Goal: Transaction & Acquisition: Download file/media

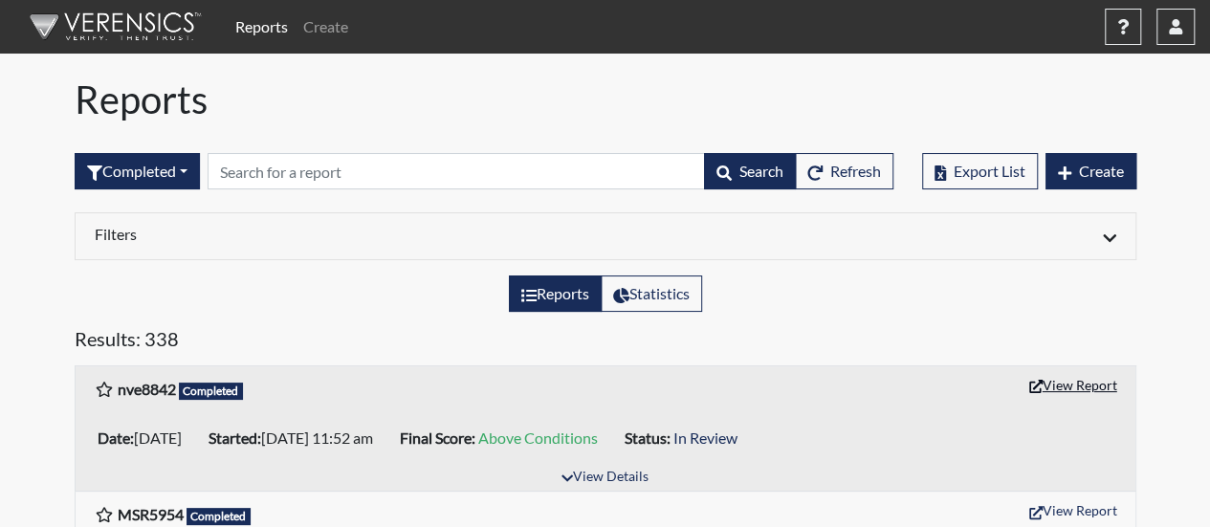
click at [1081, 381] on button "View Report" at bounding box center [1072, 385] width 105 height 30
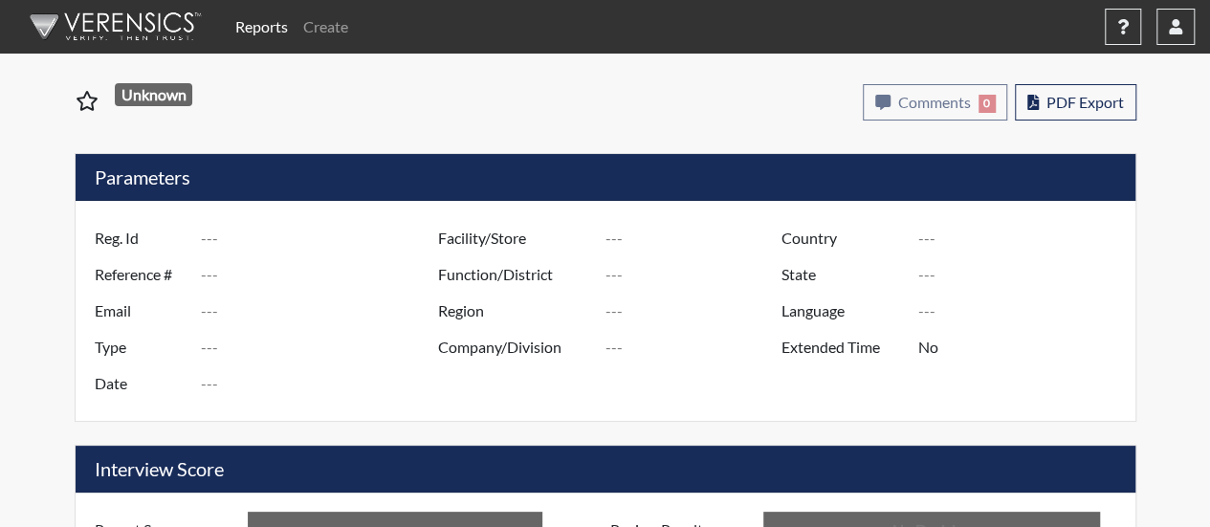
type input "nve8842"
type input "51414"
type input "---"
type input "Corrections Pre-Employment"
type input "[DATE]"
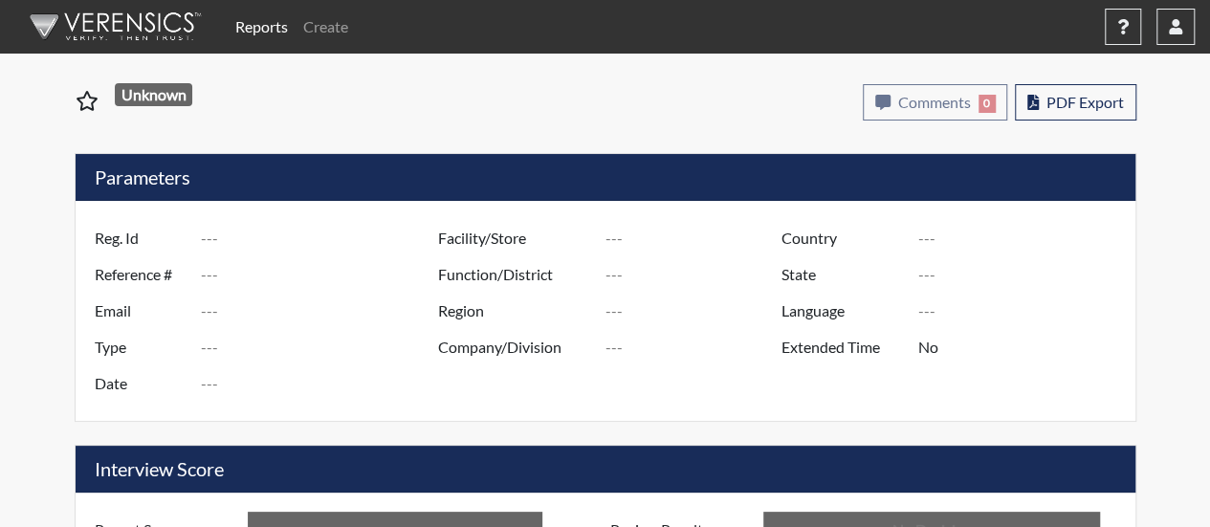
type input "[PERSON_NAME]"
type input "[GEOGRAPHIC_DATA]"
type input "[US_STATE]"
type input "English"
type input "Above Conditions"
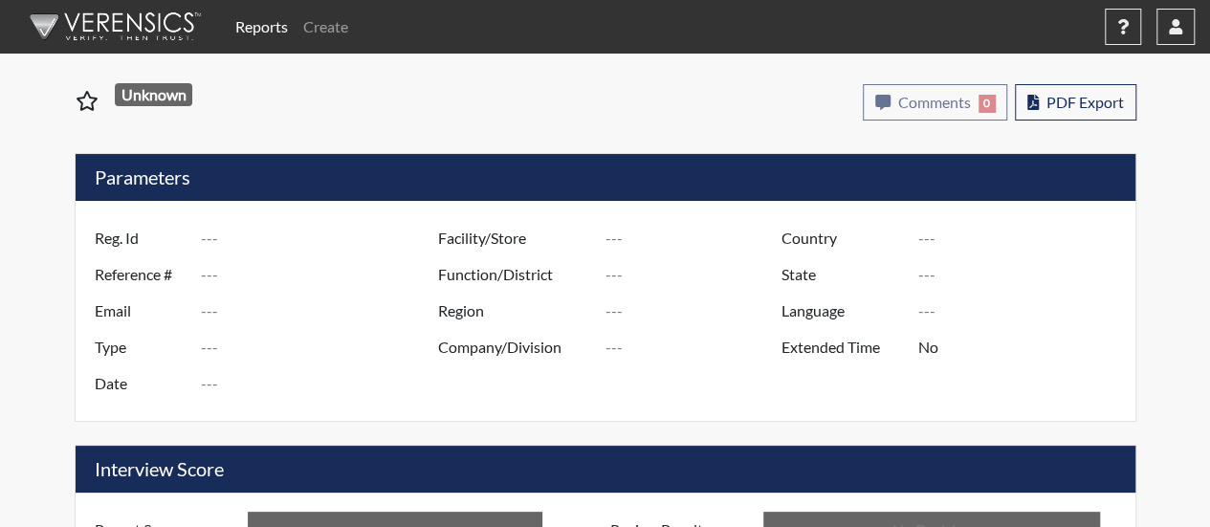
type input "In Review"
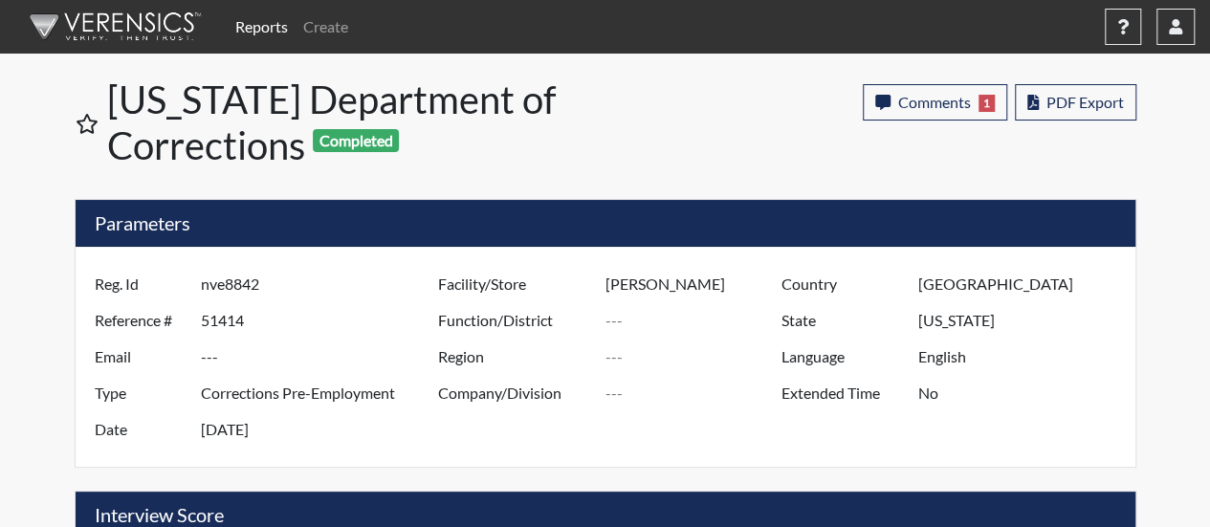
scroll to position [317, 796]
click at [1075, 91] on button "PDF Export" at bounding box center [1075, 102] width 121 height 36
